Goal: Transaction & Acquisition: Subscribe to service/newsletter

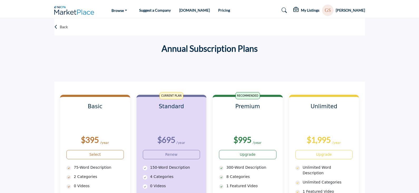
click at [310, 13] on div "My Listings" at bounding box center [306, 10] width 26 height 6
click at [310, 12] on h5 "My Listings" at bounding box center [310, 10] width 18 height 5
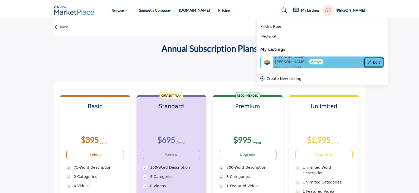
click at [375, 62] on button "Edit" at bounding box center [374, 62] width 19 height 9
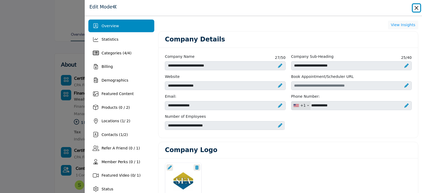
click at [415, 9] on button "Close" at bounding box center [416, 7] width 7 height 7
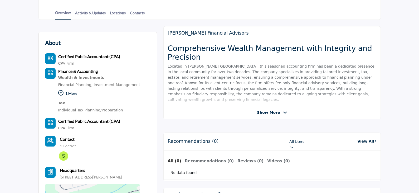
scroll to position [132, 0]
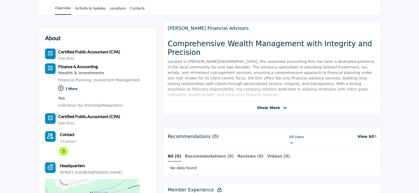
click at [262, 106] on span "Show More" at bounding box center [268, 108] width 23 height 6
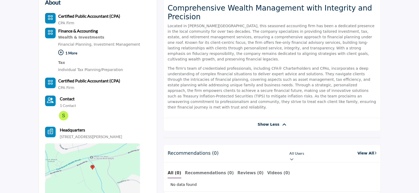
scroll to position [158, 0]
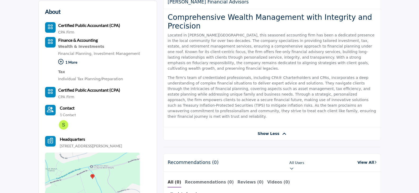
click at [253, 58] on p "Located in [PERSON_NAME][GEOGRAPHIC_DATA], this seasoned accounting firm has be…" at bounding box center [272, 51] width 209 height 39
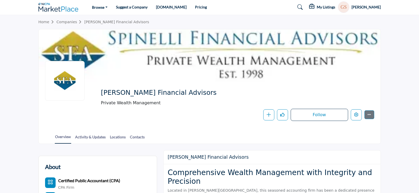
scroll to position [0, 0]
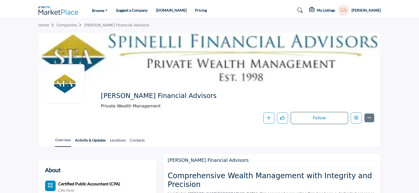
click at [100, 139] on link "Activity & Updates" at bounding box center [90, 141] width 31 height 9
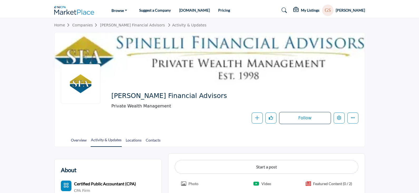
click at [313, 6] on div "My Listings Pricing Page Media Kit" at bounding box center [329, 10] width 72 height 12
click at [312, 9] on h5 "My Listings" at bounding box center [310, 10] width 18 height 5
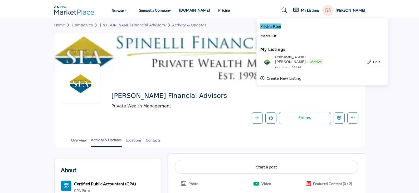
click at [278, 27] on span "Pricing Page" at bounding box center [270, 26] width 21 height 4
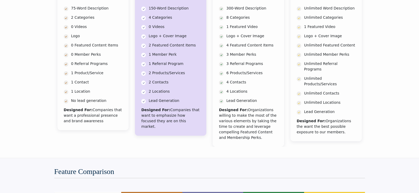
scroll to position [105, 0]
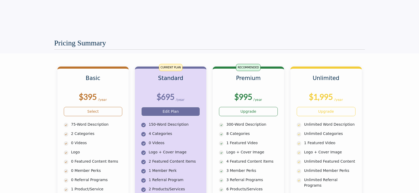
click at [175, 112] on link "Edit Plan" at bounding box center [170, 111] width 59 height 9
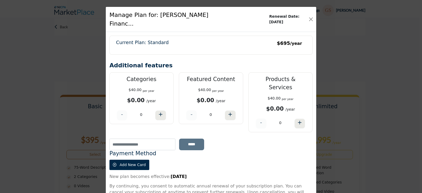
click at [298, 12] on div "Manage Plan for: Spinelli Financ... Renewal Date: Aug 23, 2025" at bounding box center [211, 19] width 210 height 25
click at [307, 14] on div "Manage Plan for: Spinelli Financ... Renewal Date: Aug 23, 2025" at bounding box center [211, 19] width 210 height 25
click at [310, 16] on button "Close" at bounding box center [310, 19] width 7 height 7
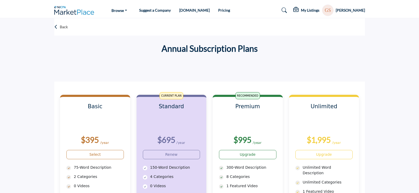
click at [357, 11] on h5 "[PERSON_NAME]" at bounding box center [350, 10] width 29 height 5
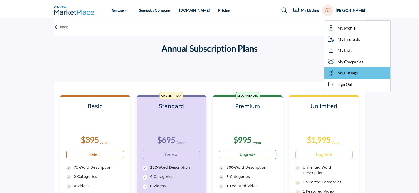
click at [348, 74] on span "My Listings" at bounding box center [348, 73] width 20 height 6
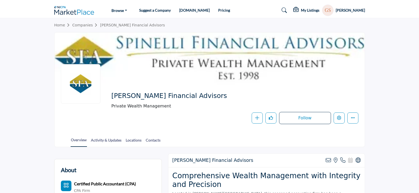
click at [358, 118] on div "Spinelli Financial Advisors Private Wealth Management Follow Following Message …" at bounding box center [210, 107] width 310 height 45
click at [354, 118] on icon "More details" at bounding box center [353, 117] width 4 height 4
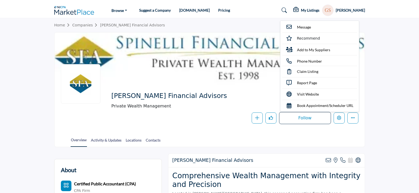
click at [381, 74] on section "Home Companies Spinelli Financial Advisors Spinelli Financial Advisors Private …" at bounding box center [209, 82] width 419 height 129
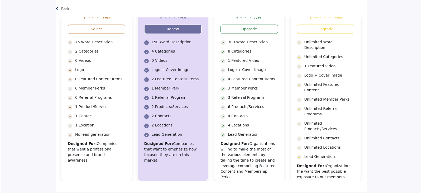
scroll to position [53, 0]
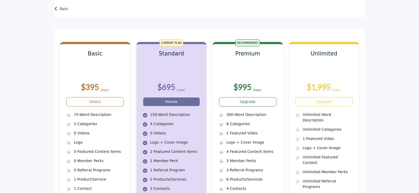
click at [178, 100] on link "Renew" at bounding box center [171, 101] width 57 height 9
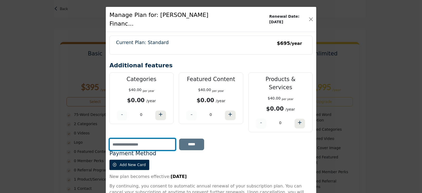
click at [142, 138] on input "text" at bounding box center [142, 144] width 66 height 12
type input "*********"
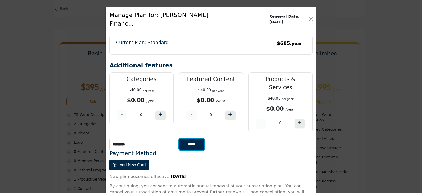
click at [196, 138] on input "*****" at bounding box center [191, 144] width 25 height 12
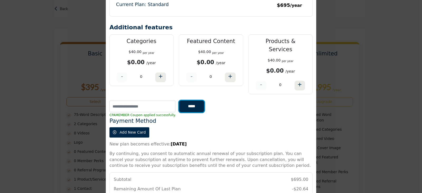
scroll to position [85, 0]
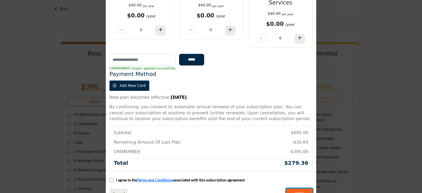
click at [298, 188] on input "*******" at bounding box center [299, 193] width 26 height 11
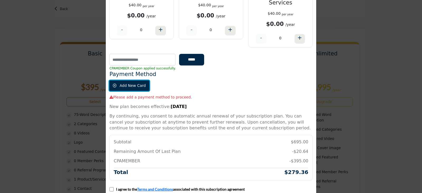
click at [137, 80] on button "Add New Card" at bounding box center [129, 85] width 40 height 10
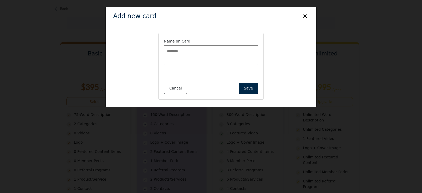
click at [305, 15] on button "×" at bounding box center [305, 16] width 8 height 10
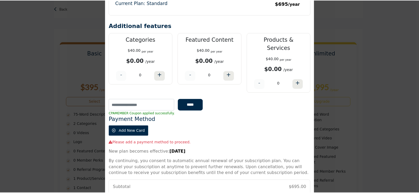
scroll to position [0, 0]
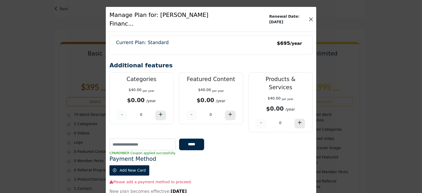
click at [309, 12] on div "Manage Plan for: Spinelli Financ... Renewal Date: Aug 23, 2025" at bounding box center [211, 19] width 210 height 25
click at [308, 19] on div "Manage Plan for: Spinelli Financ... Renewal Date: Aug 23, 2025" at bounding box center [211, 19] width 210 height 25
click at [310, 17] on button "Close" at bounding box center [310, 19] width 7 height 7
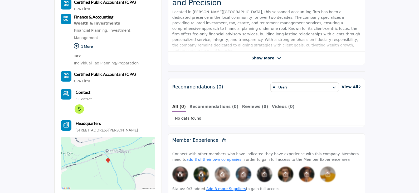
scroll to position [185, 0]
